Goal: Find specific page/section: Find specific page/section

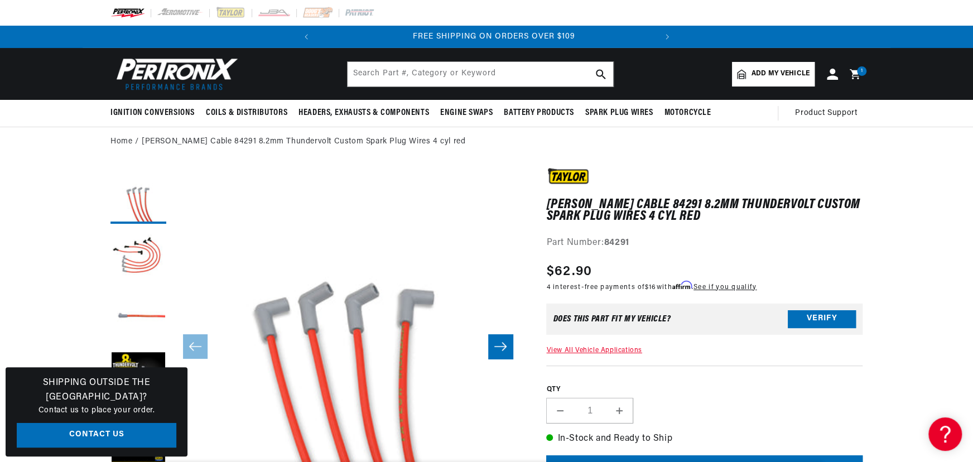
scroll to position [0, 338]
click at [399, 60] on header "BETTER SEARCH RESULTS Add your vehicle's year, make, and model to find parts be…" at bounding box center [487, 74] width 808 height 52
click at [405, 68] on input "text" at bounding box center [481, 74] width 266 height 25
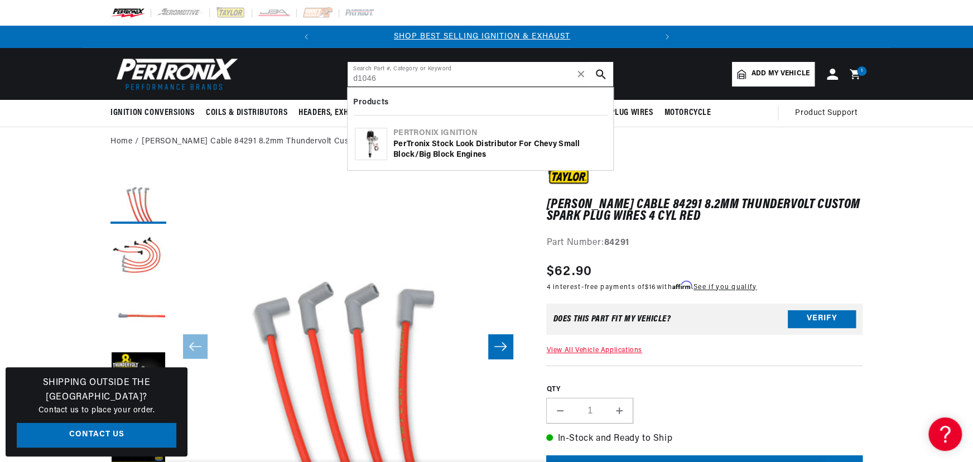
scroll to position [0, 0]
type input "d104600"
click at [441, 142] on div "PerTronix Stock Look Distributor for Chevy Small Block/Big Block Engines" at bounding box center [499, 150] width 213 height 22
